Goal: Task Accomplishment & Management: Use online tool/utility

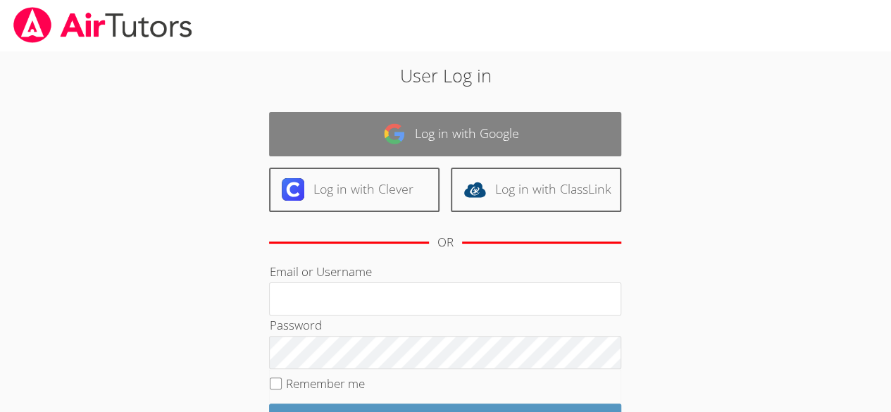
click at [399, 132] on img at bounding box center [394, 134] width 23 height 23
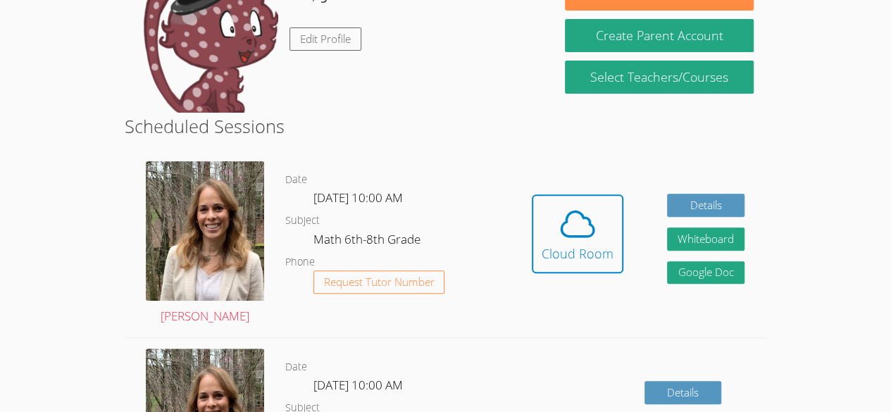
scroll to position [176, 0]
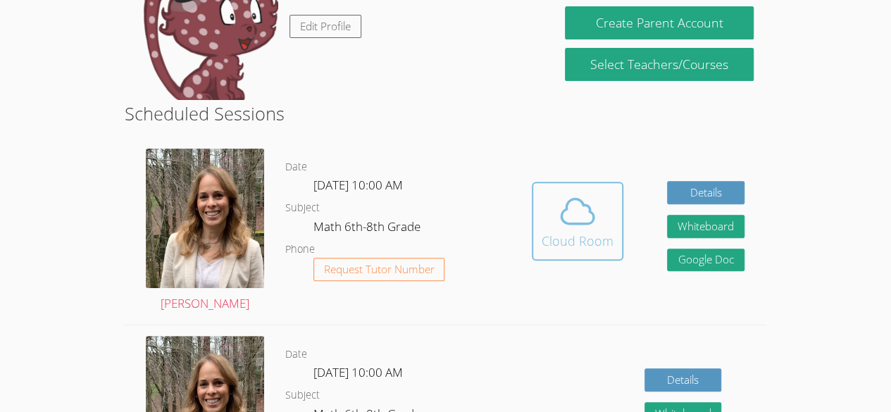
click at [605, 222] on span at bounding box center [578, 211] width 72 height 39
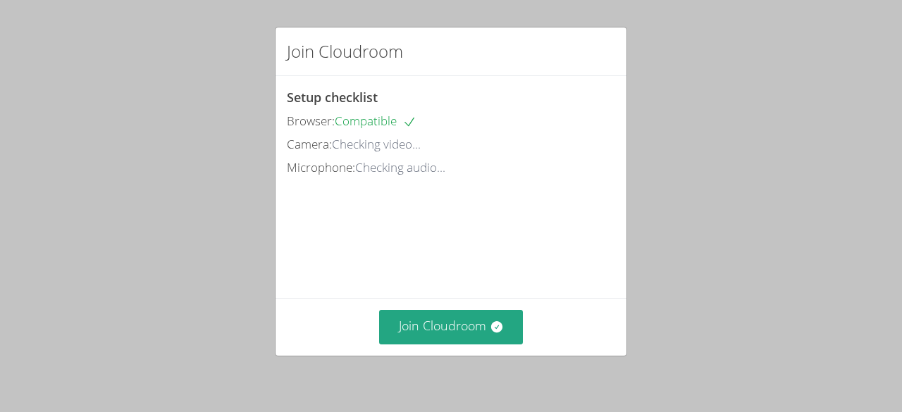
scroll to position [79, 0]
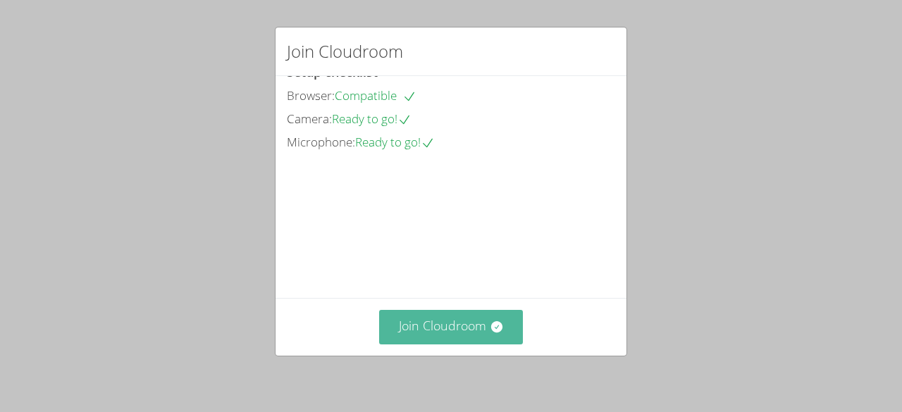
click at [432, 321] on button "Join Cloudroom" at bounding box center [451, 327] width 144 height 35
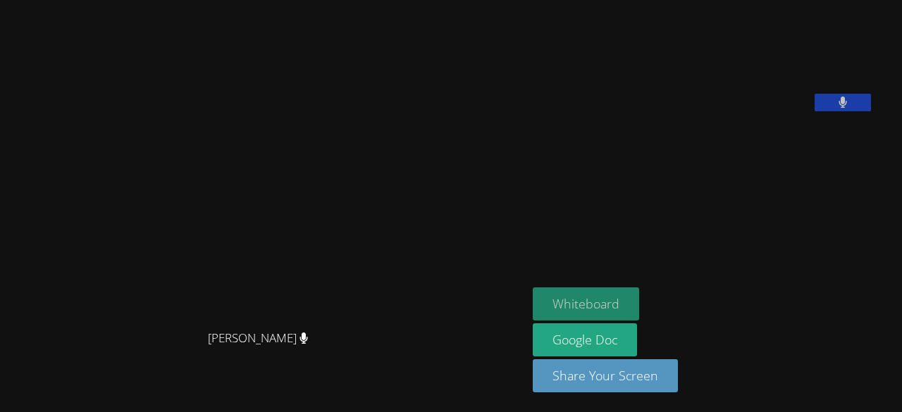
click at [612, 302] on button "Whiteboard" at bounding box center [586, 303] width 106 height 33
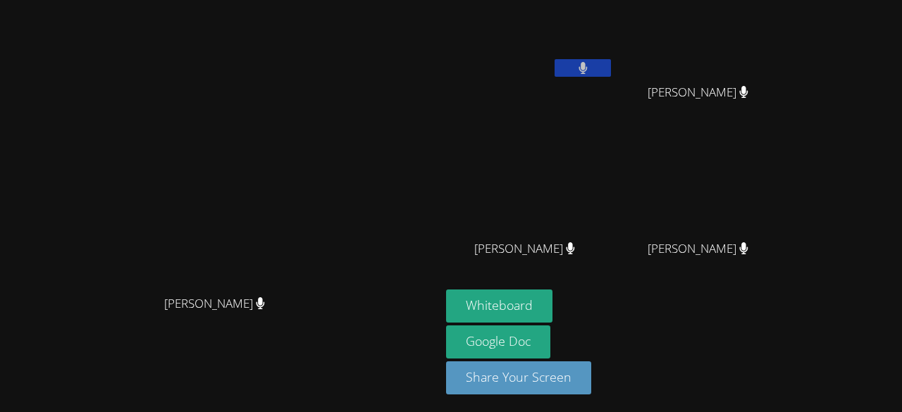
scroll to position [18, 0]
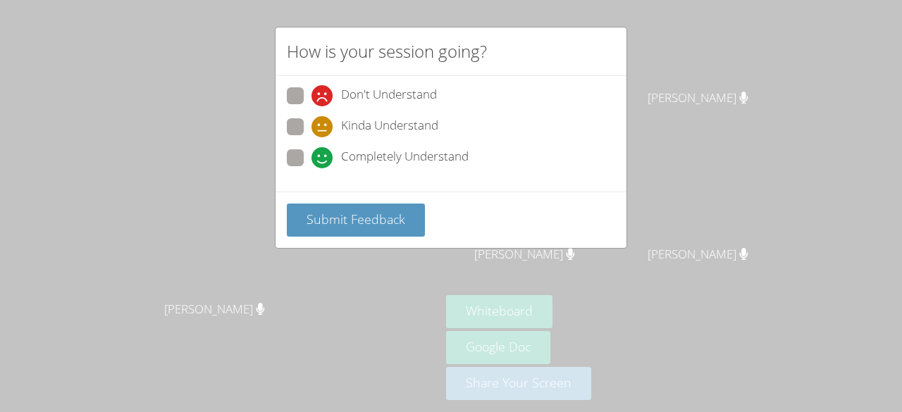
click at [306, 151] on label "Completely Understand" at bounding box center [378, 158] width 182 height 19
click at [311, 151] on input "Completely Understand" at bounding box center [317, 155] width 12 height 12
radio input "true"
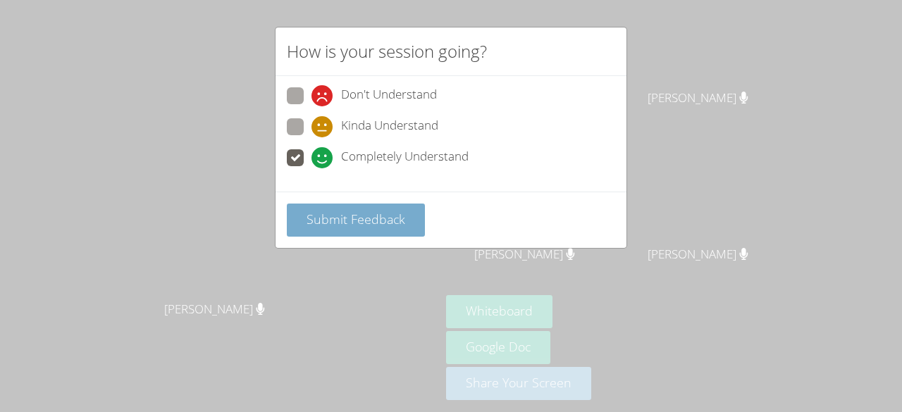
click at [361, 212] on span "Submit Feedback" at bounding box center [355, 219] width 99 height 17
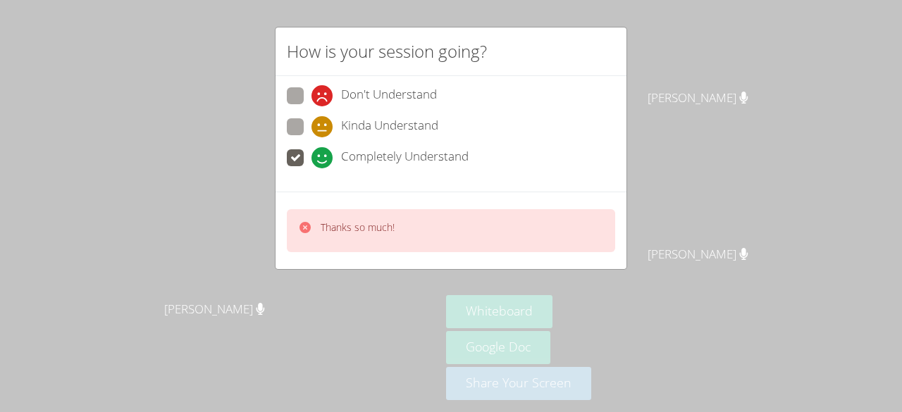
click at [366, 226] on p "Thanks so much!" at bounding box center [358, 228] width 74 height 14
click at [306, 228] on icon at bounding box center [304, 227] width 11 height 11
